Goal: Book appointment/travel/reservation

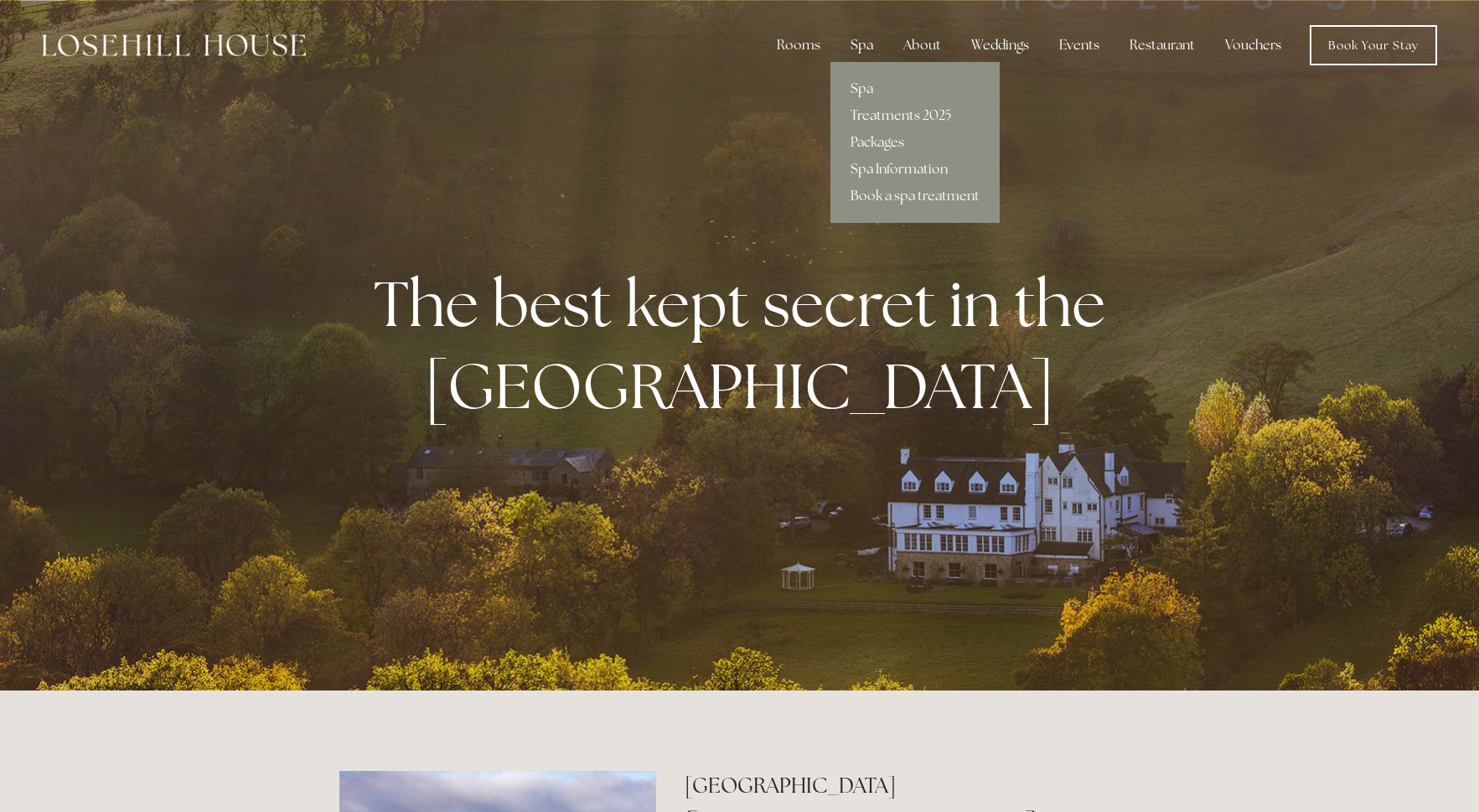
click at [872, 45] on div "Spa" at bounding box center [862, 45] width 50 height 33
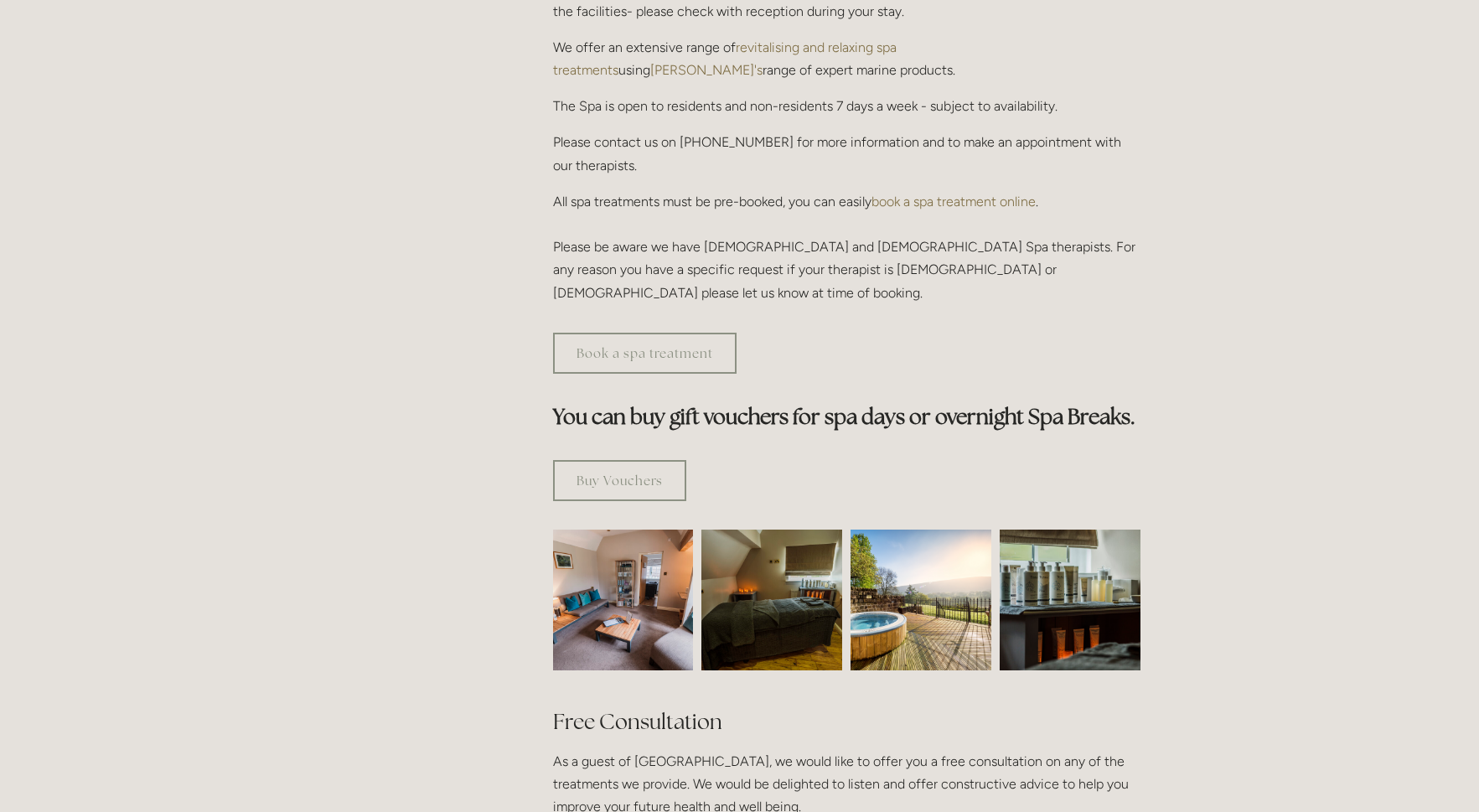
scroll to position [880, 0]
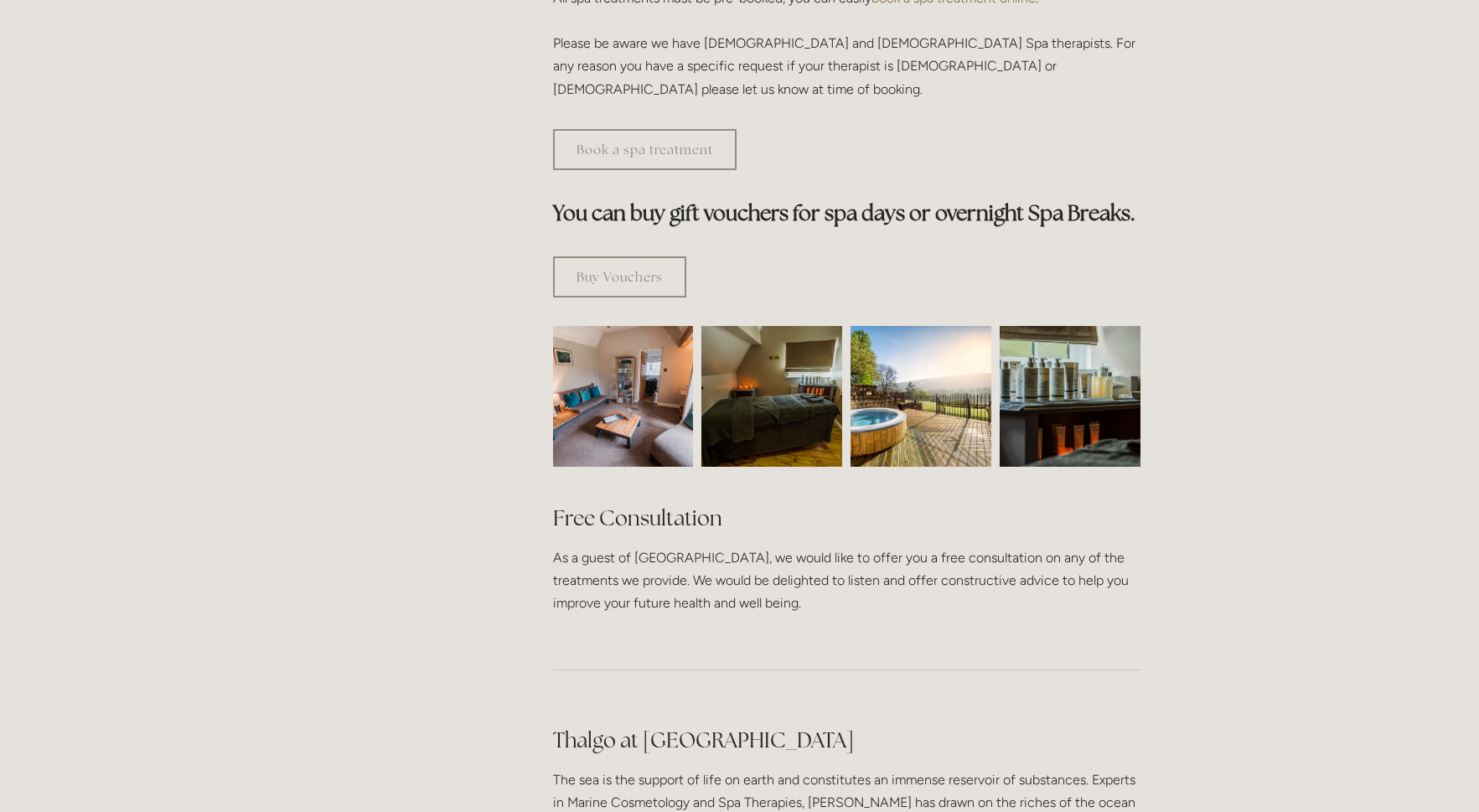
click at [967, 328] on img at bounding box center [921, 396] width 141 height 141
click at [903, 345] on img at bounding box center [921, 396] width 141 height 141
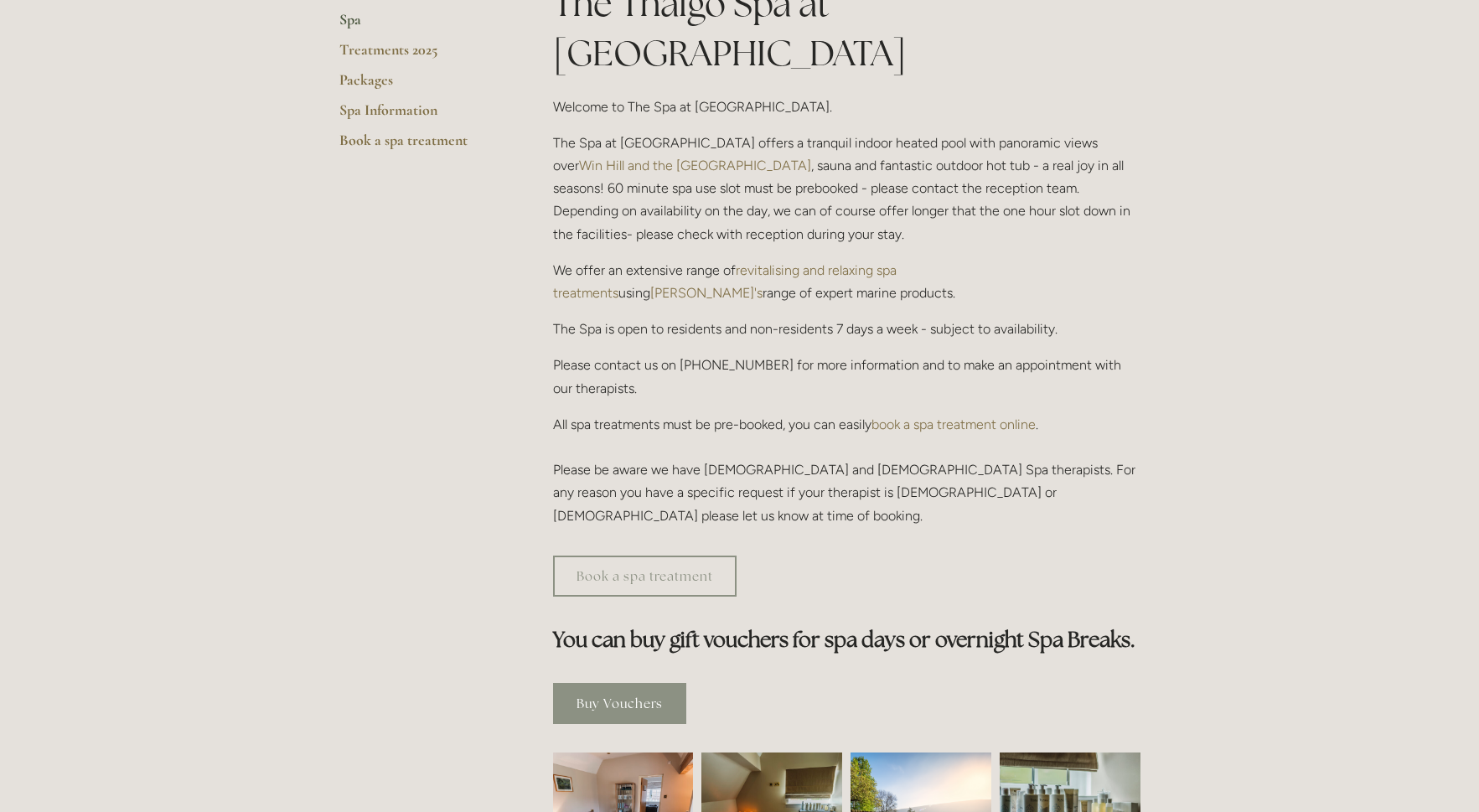
scroll to position [0, 0]
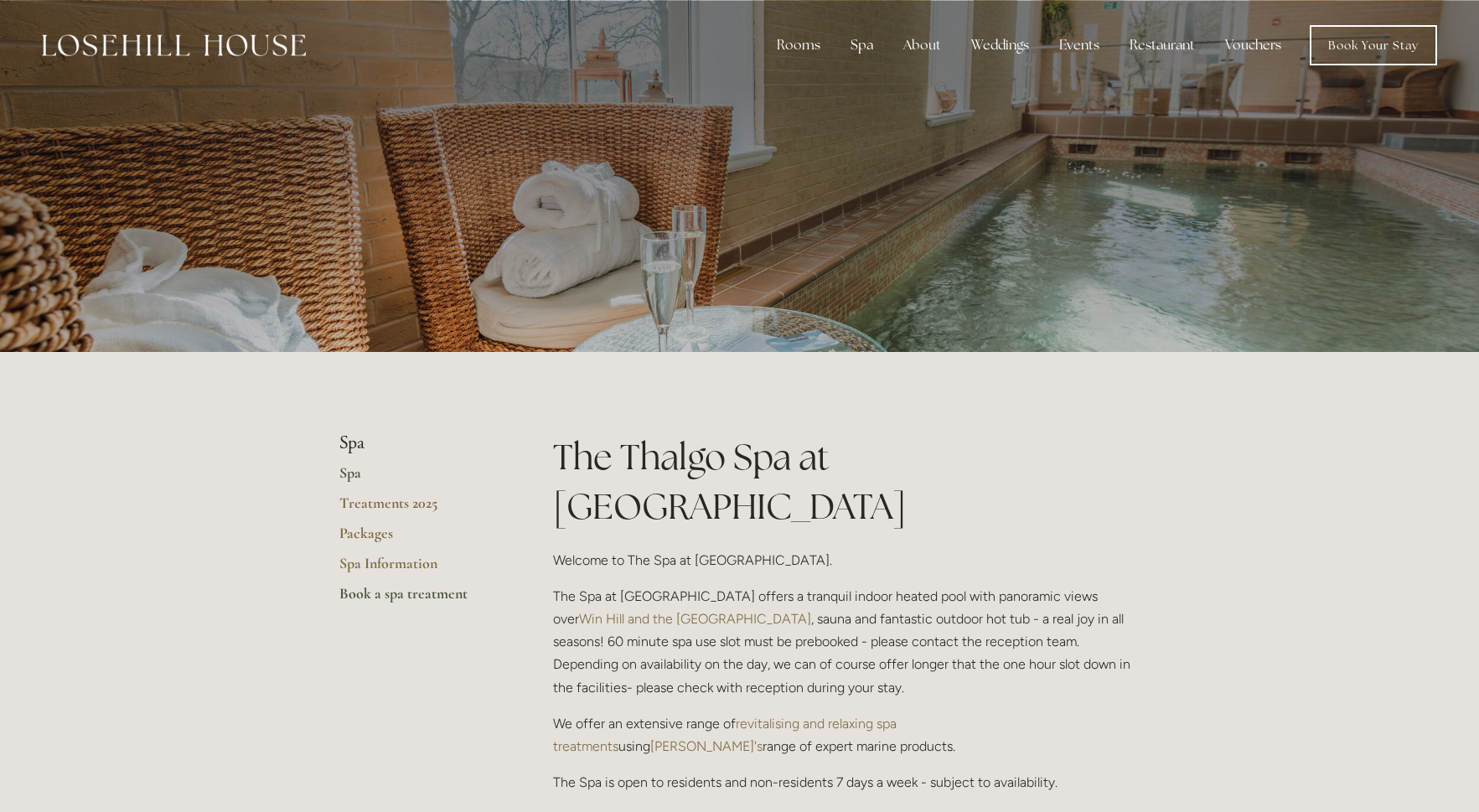
click at [383, 595] on link "Book a spa treatment" at bounding box center [420, 599] width 160 height 30
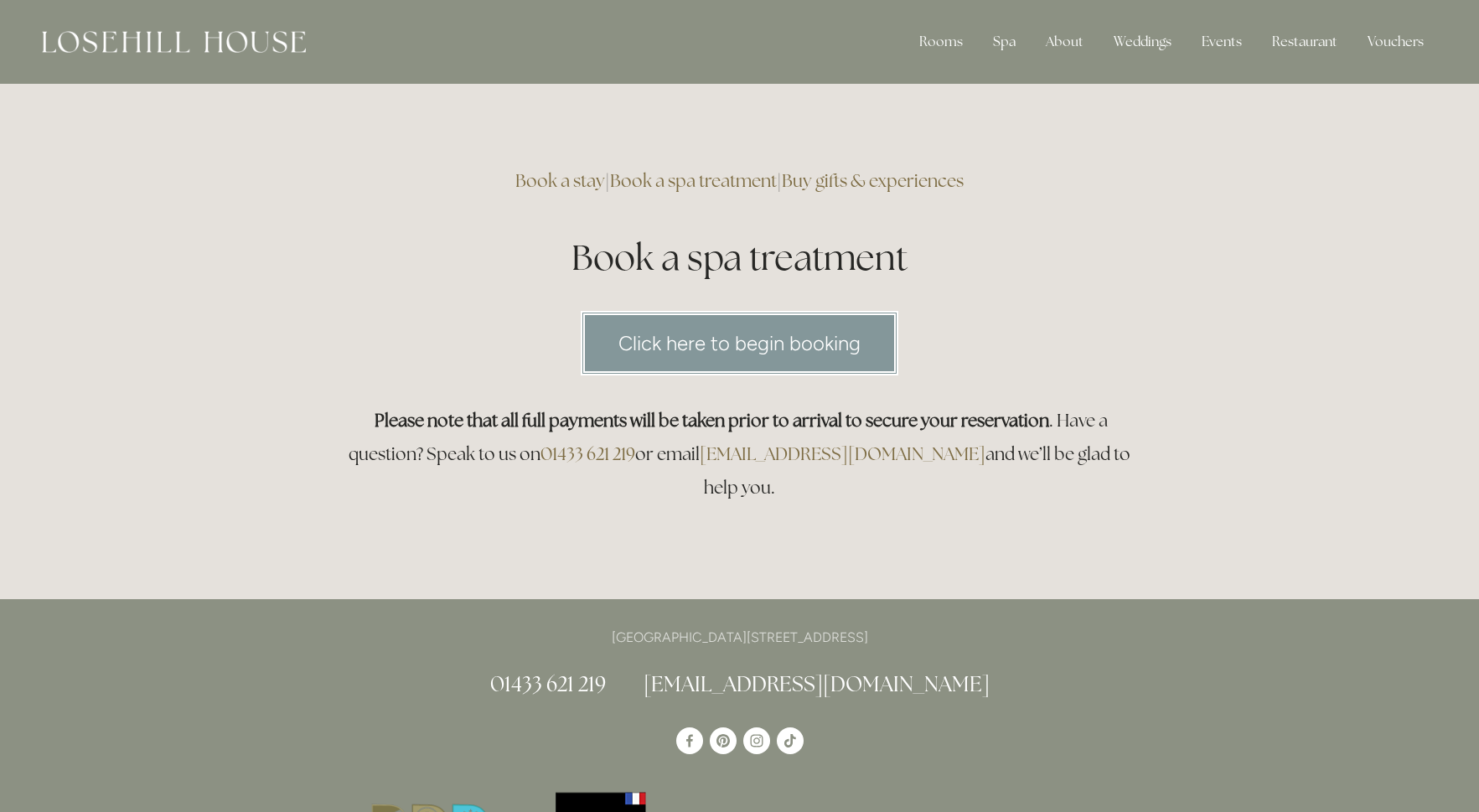
click at [696, 326] on link "Click here to begin booking" at bounding box center [739, 343] width 318 height 65
